Goal: Information Seeking & Learning: Check status

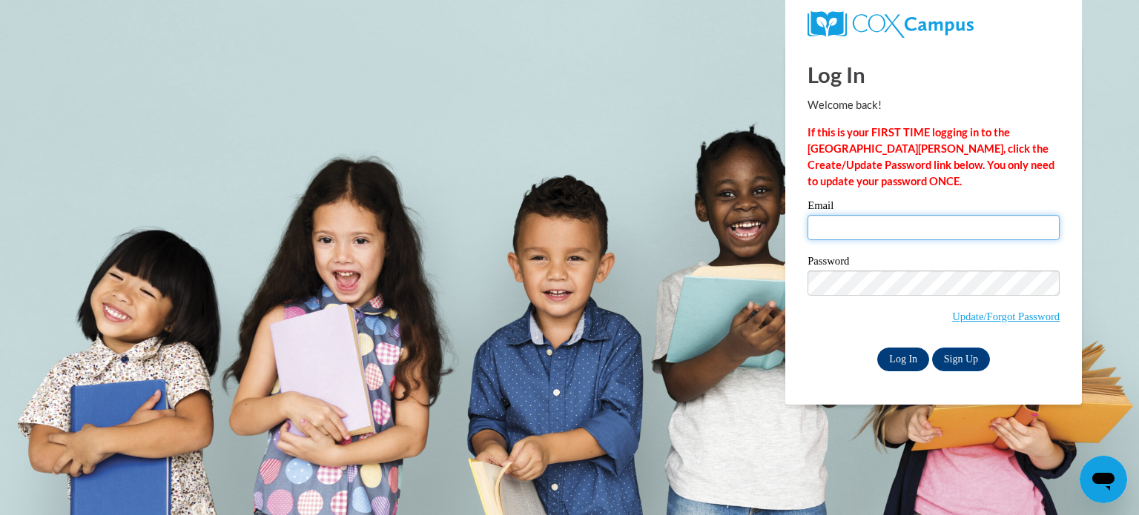
type input "mschatzm@kusd.edu"
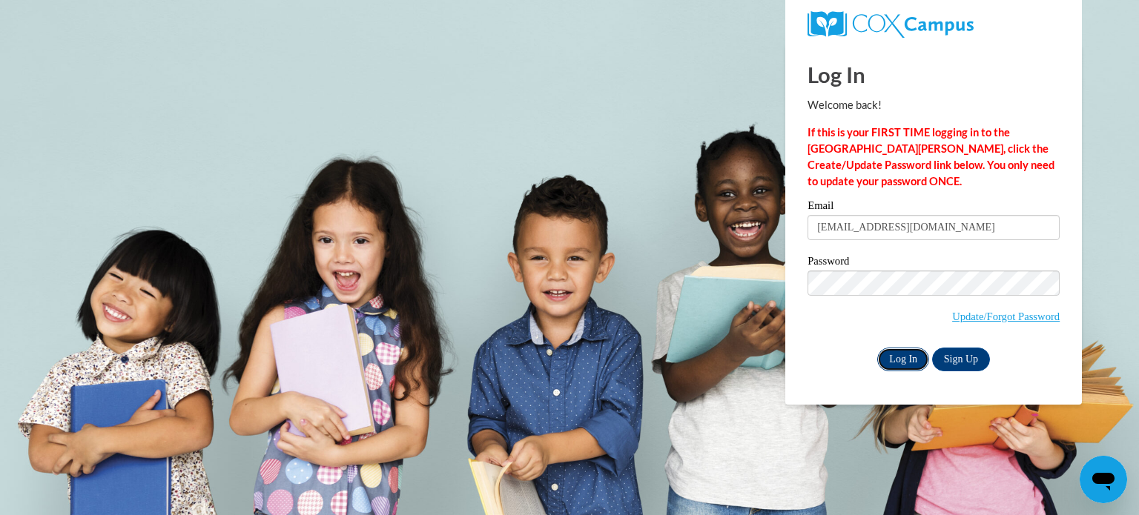
click at [881, 354] on input "Log In" at bounding box center [903, 360] width 52 height 24
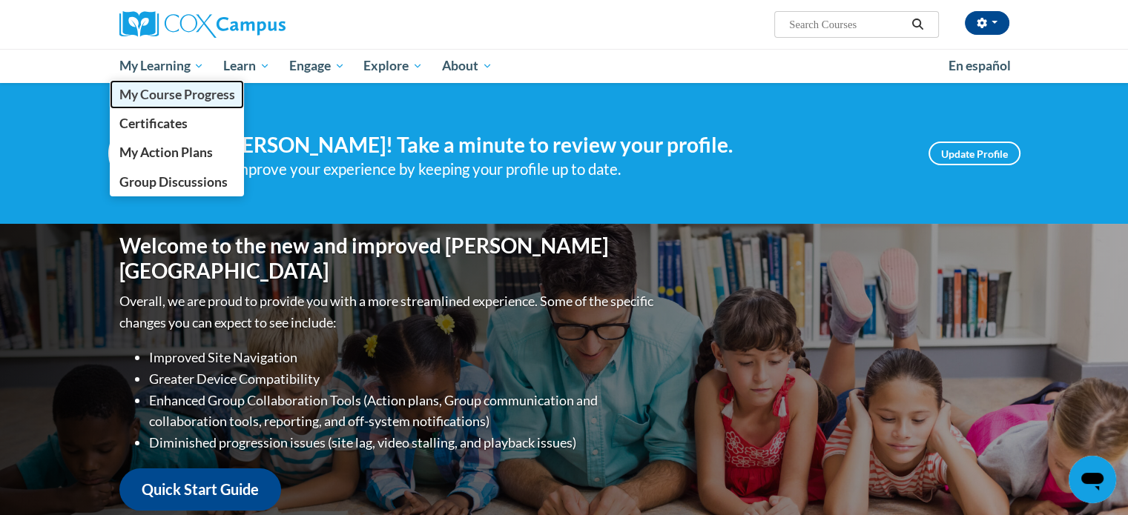
click at [156, 95] on span "My Course Progress" at bounding box center [177, 95] width 116 height 16
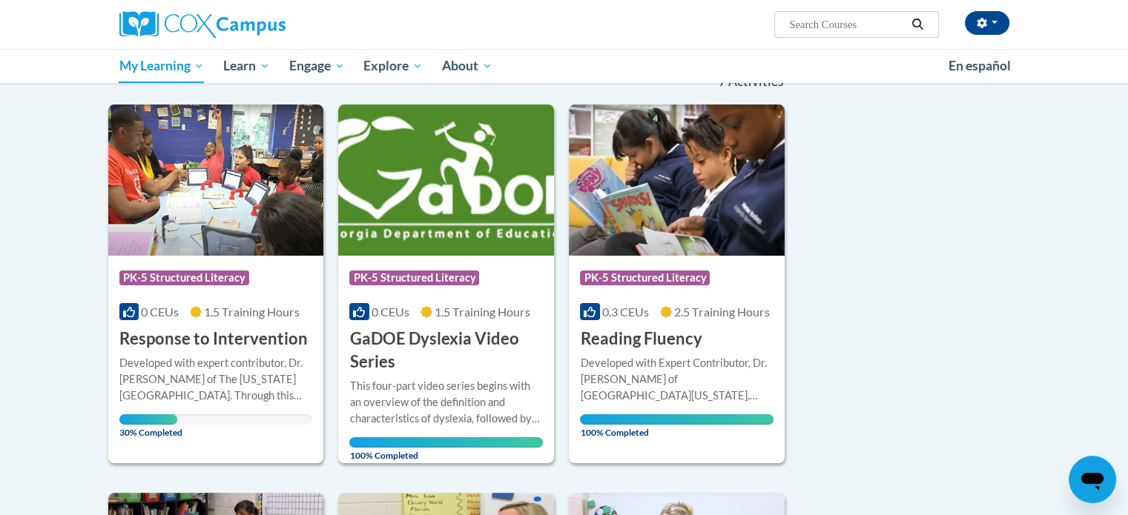
scroll to position [166, 0]
click at [183, 381] on div "Developed with expert contributor, [PERSON_NAME] of The [US_STATE][GEOGRAPHIC_D…" at bounding box center [216, 378] width 194 height 49
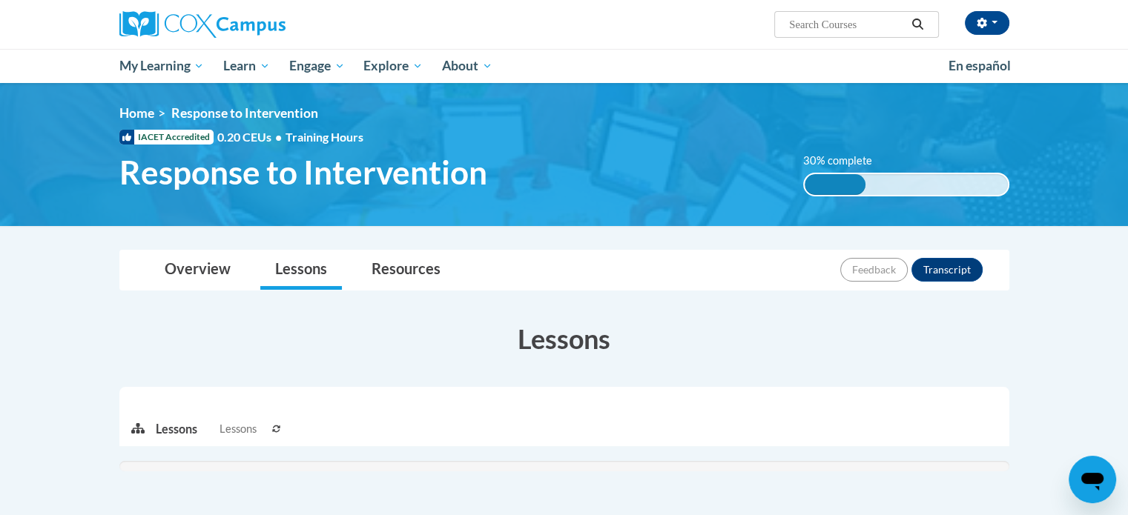
click at [183, 381] on div "Lessons Active Lessons Lessons Preview Activity" at bounding box center [564, 422] width 912 height 234
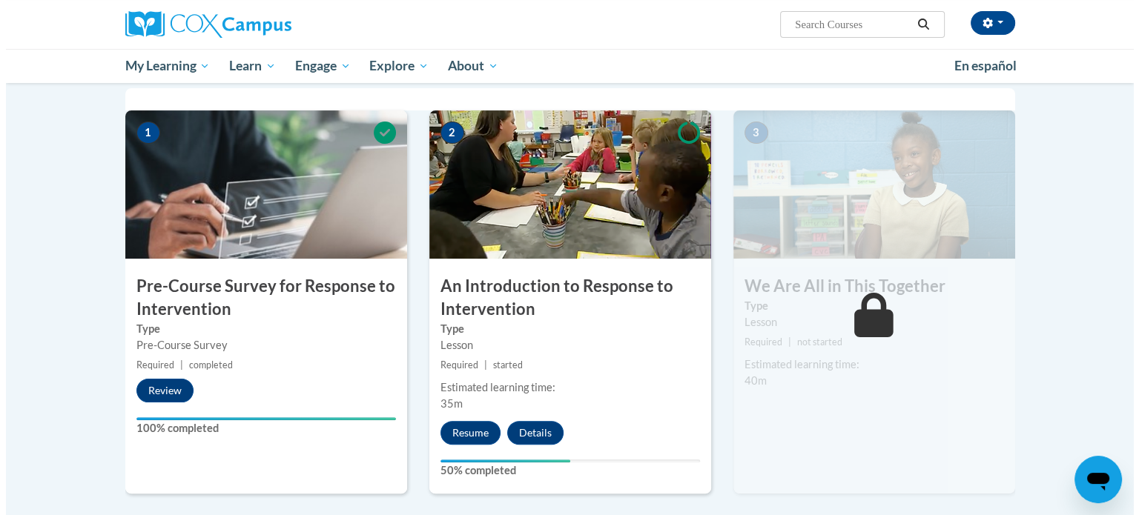
scroll to position [300, 0]
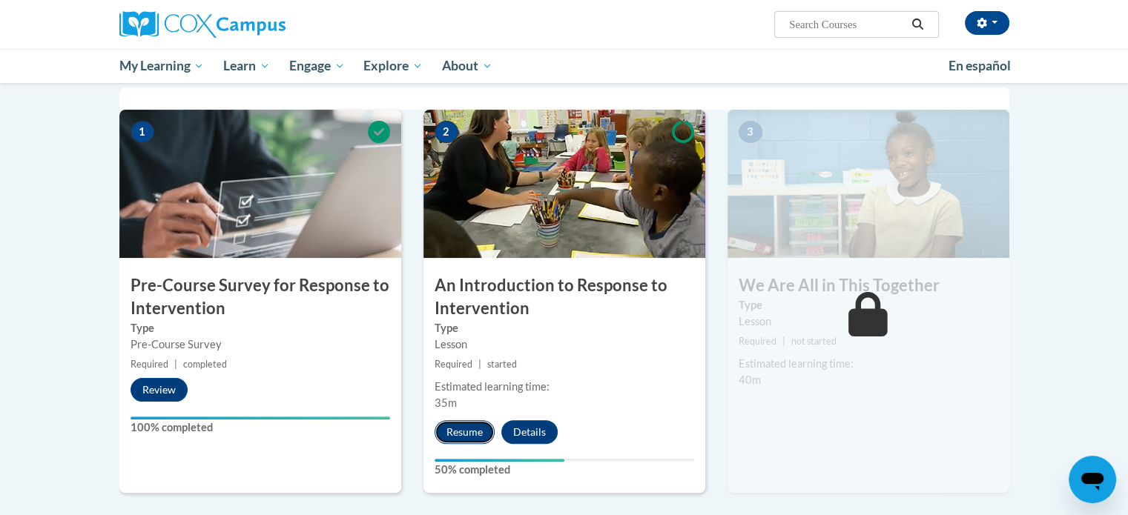
click at [454, 432] on button "Resume" at bounding box center [464, 432] width 60 height 24
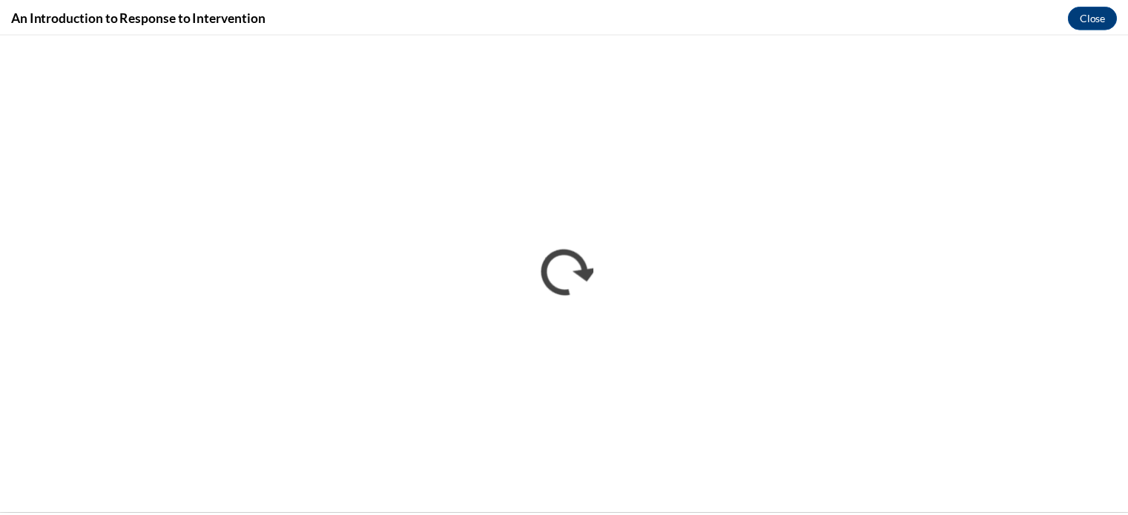
scroll to position [0, 0]
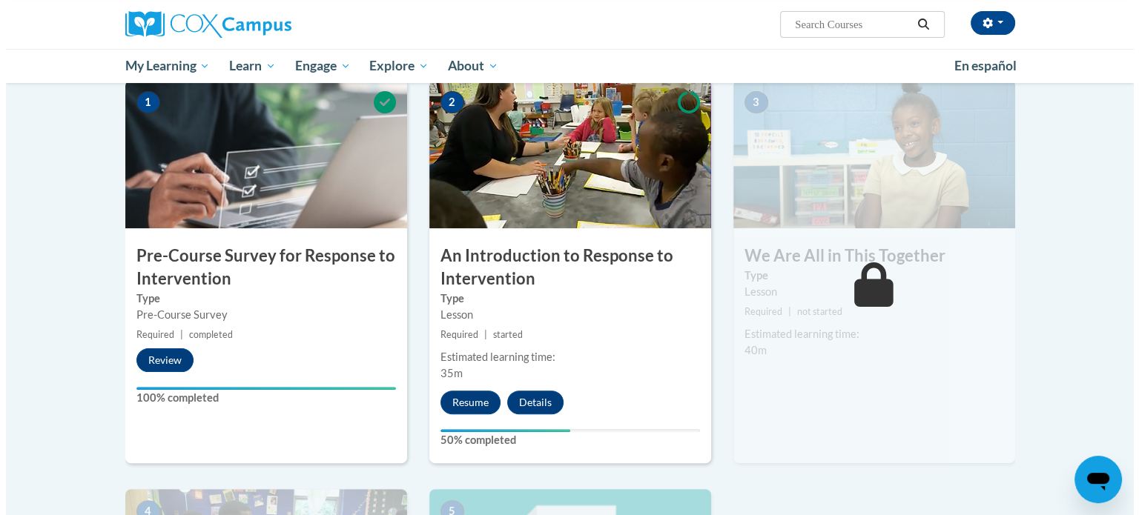
scroll to position [331, 0]
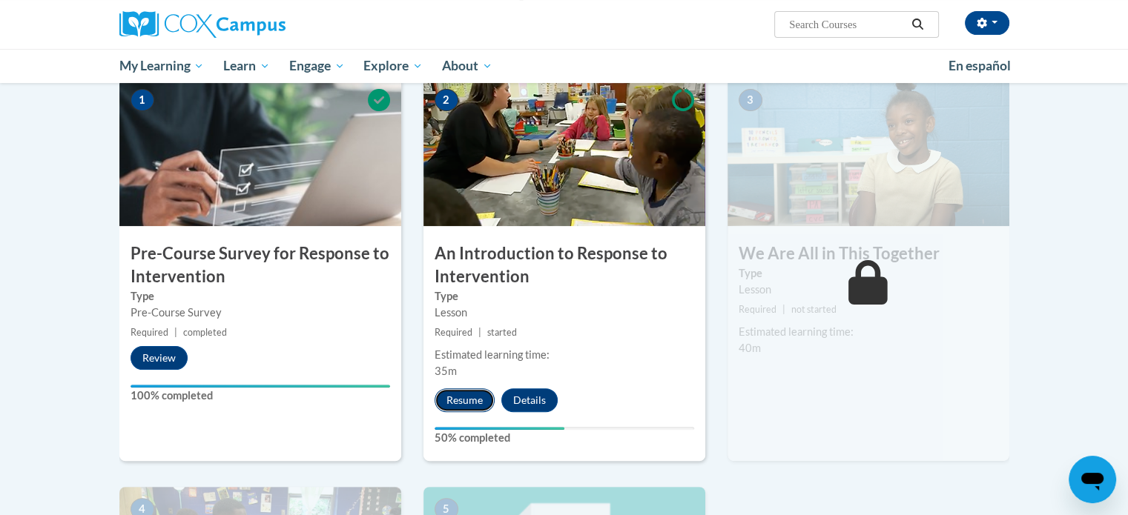
click at [463, 403] on button "Resume" at bounding box center [464, 401] width 60 height 24
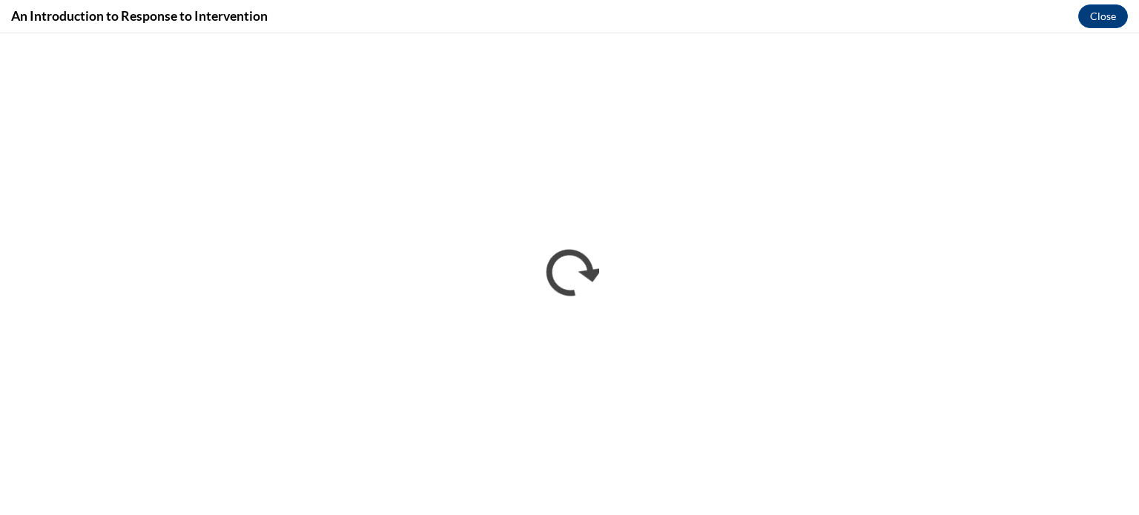
scroll to position [0, 0]
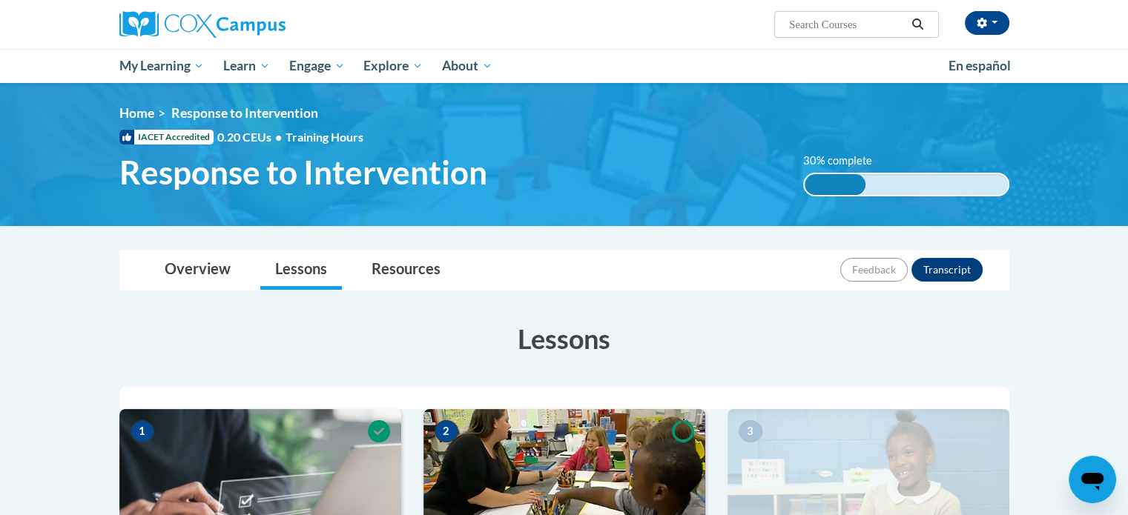
drag, startPoint x: 0, startPoint y: 0, endPoint x: 1065, endPoint y: 49, distance: 1065.8
click at [1065, 49] on div "[PERSON_NAME] ([GEOGRAPHIC_DATA]/[GEOGRAPHIC_DATA] UTC-05:00) My Profile Inbox …" at bounding box center [564, 41] width 1128 height 83
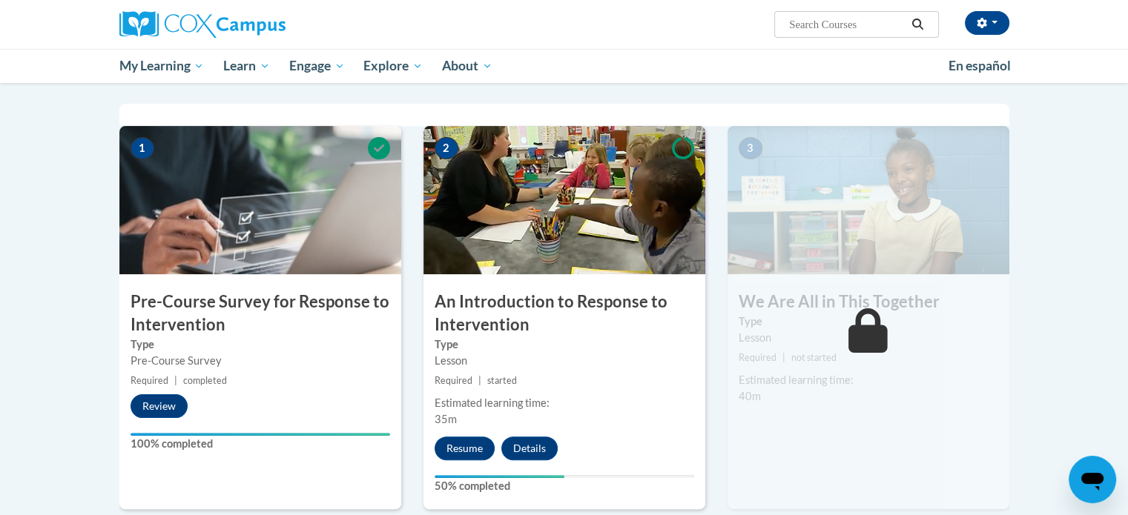
scroll to position [282, 0]
